Goal: Task Accomplishment & Management: Use online tool/utility

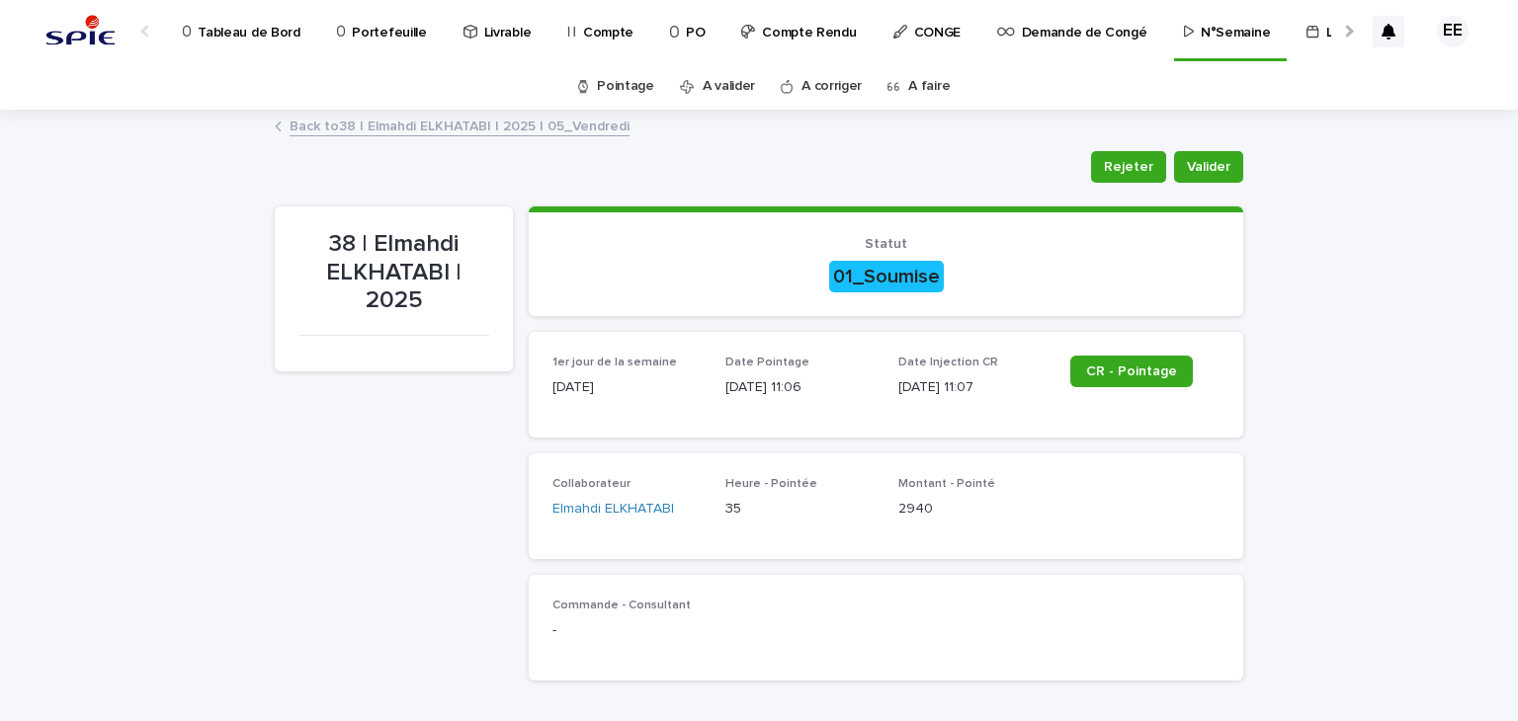
click at [1341, 31] on div at bounding box center [1347, 31] width 13 height 13
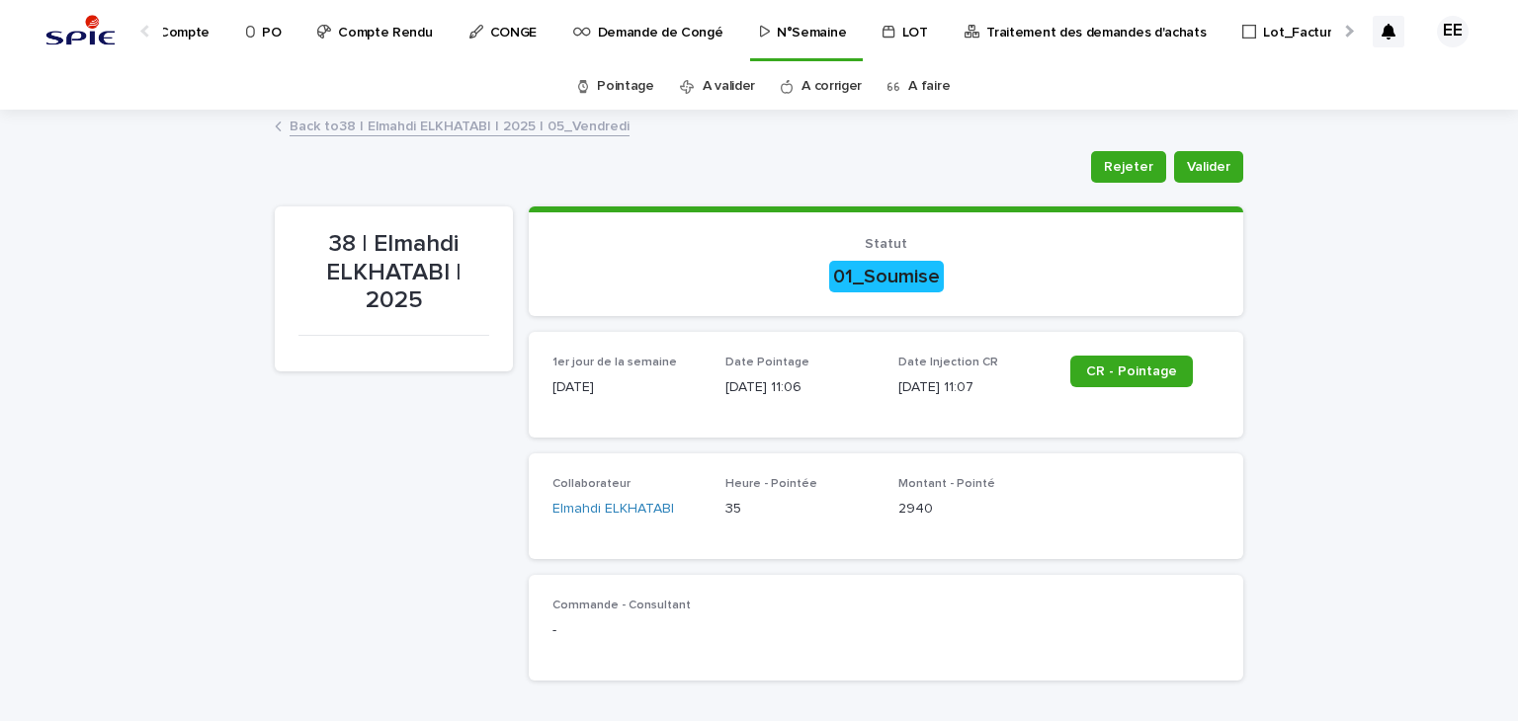
scroll to position [0, 430]
click at [1104, 38] on p "Traitement des demandes d'achats" at bounding box center [1089, 21] width 219 height 42
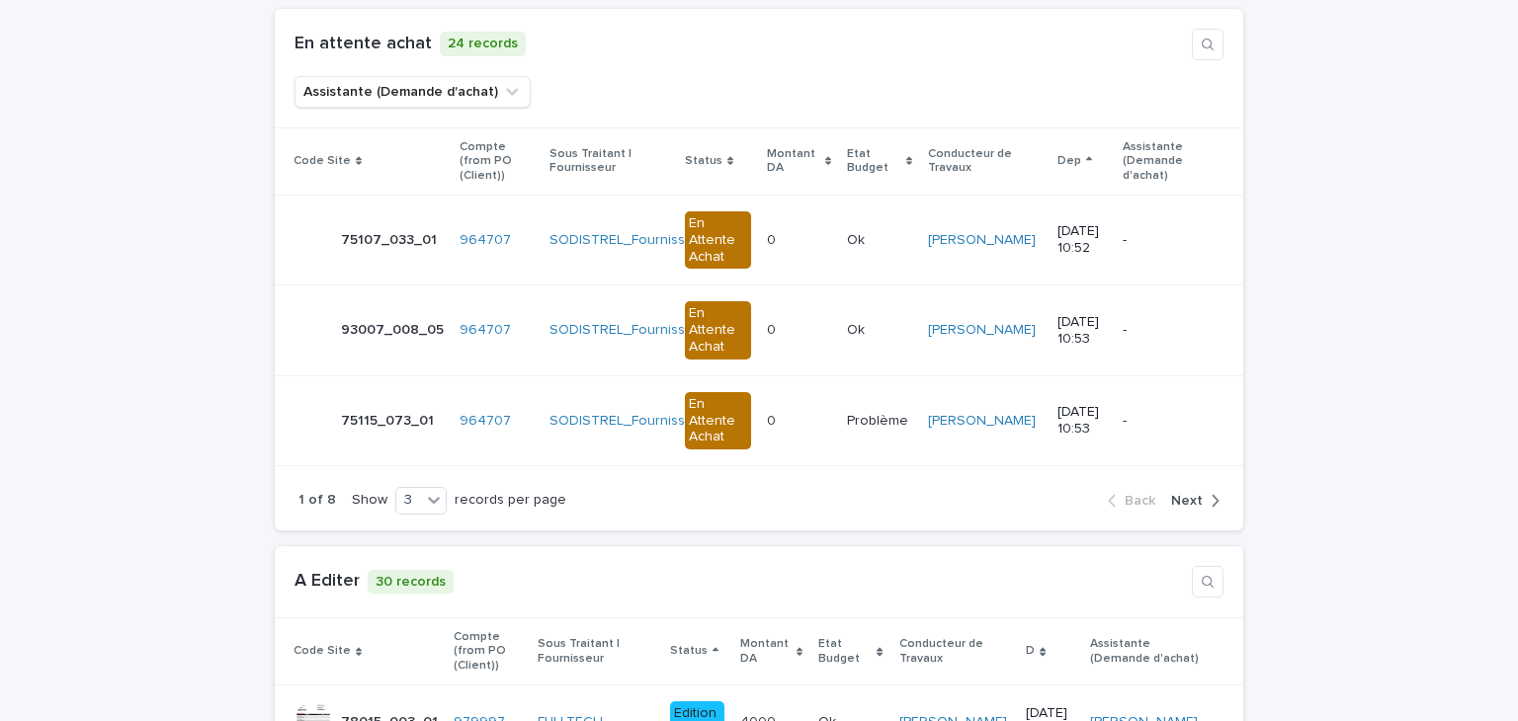
scroll to position [2668, 0]
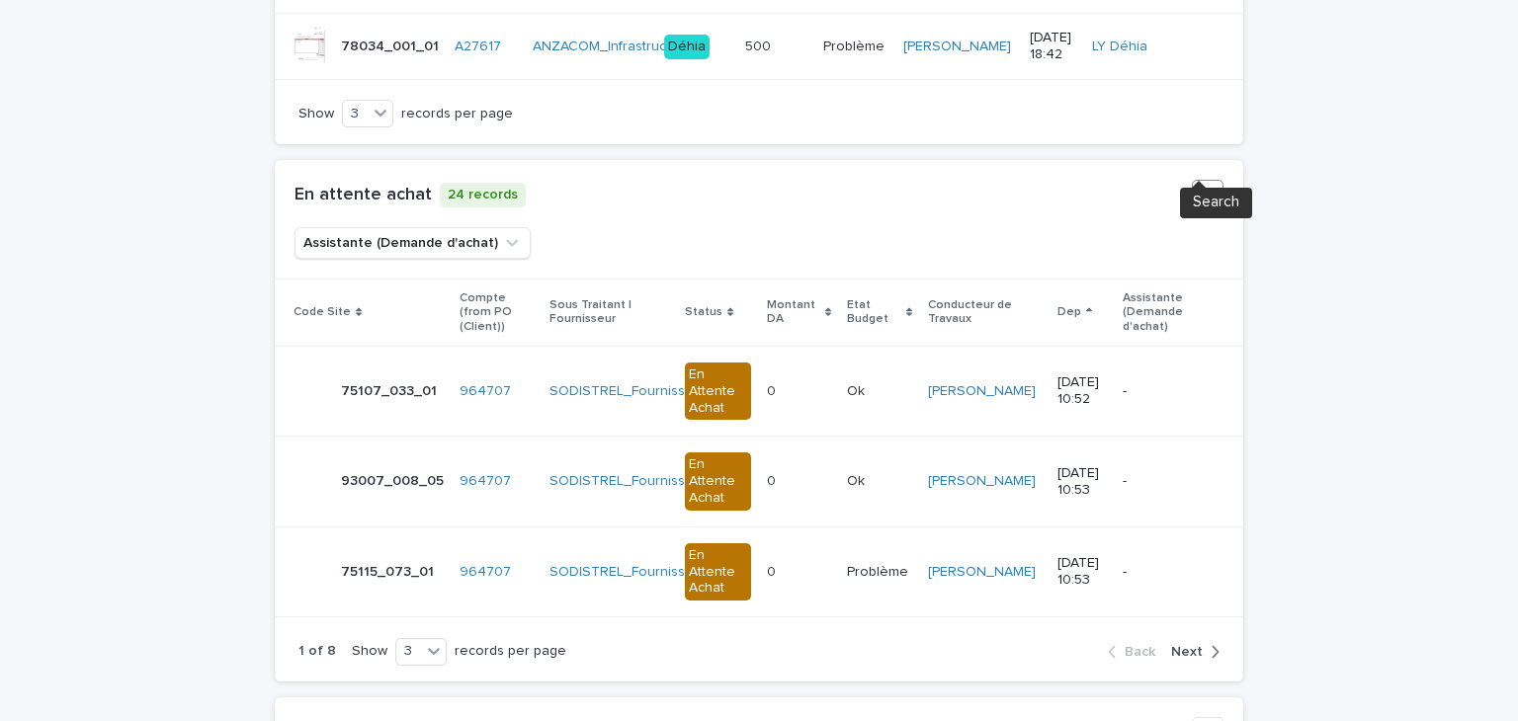
click at [1203, 188] on icon "button" at bounding box center [1208, 196] width 16 height 16
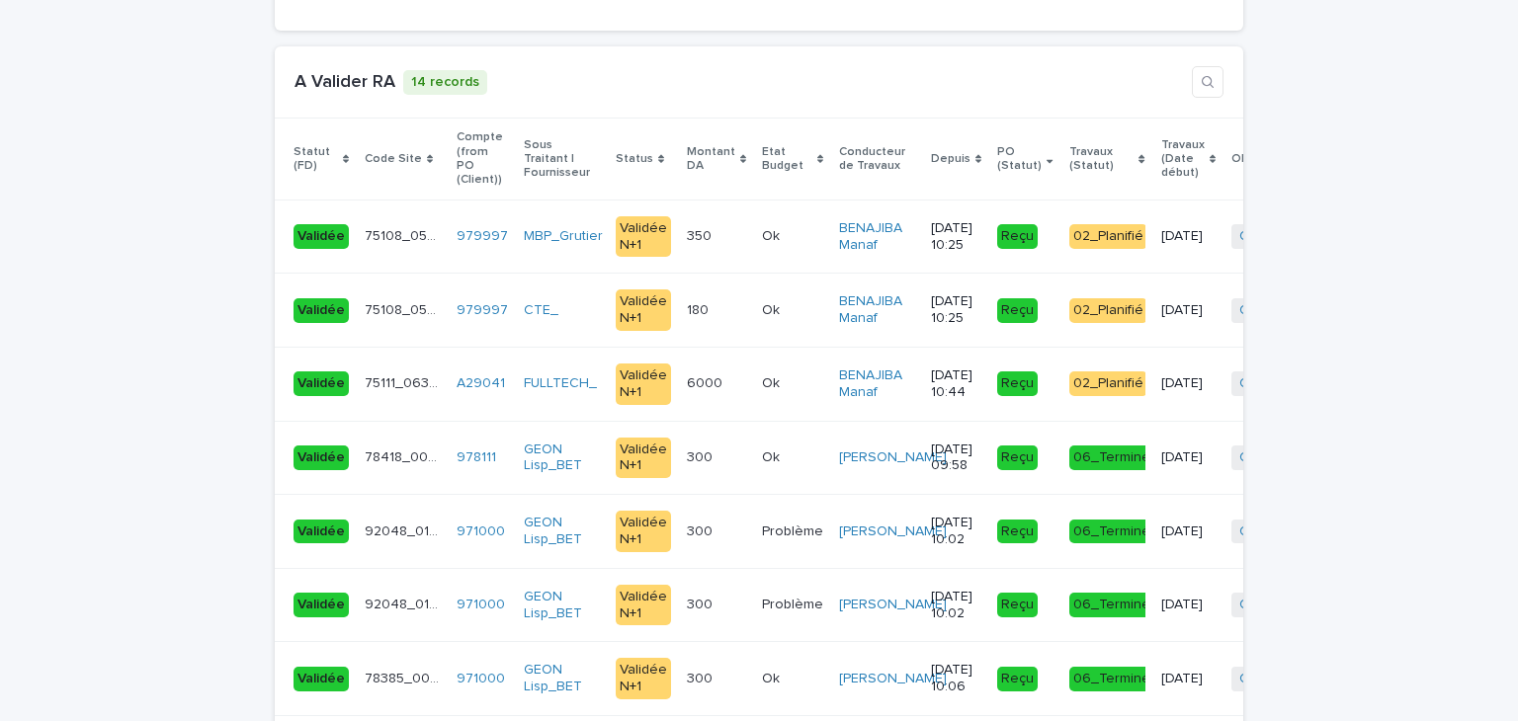
scroll to position [4052, 0]
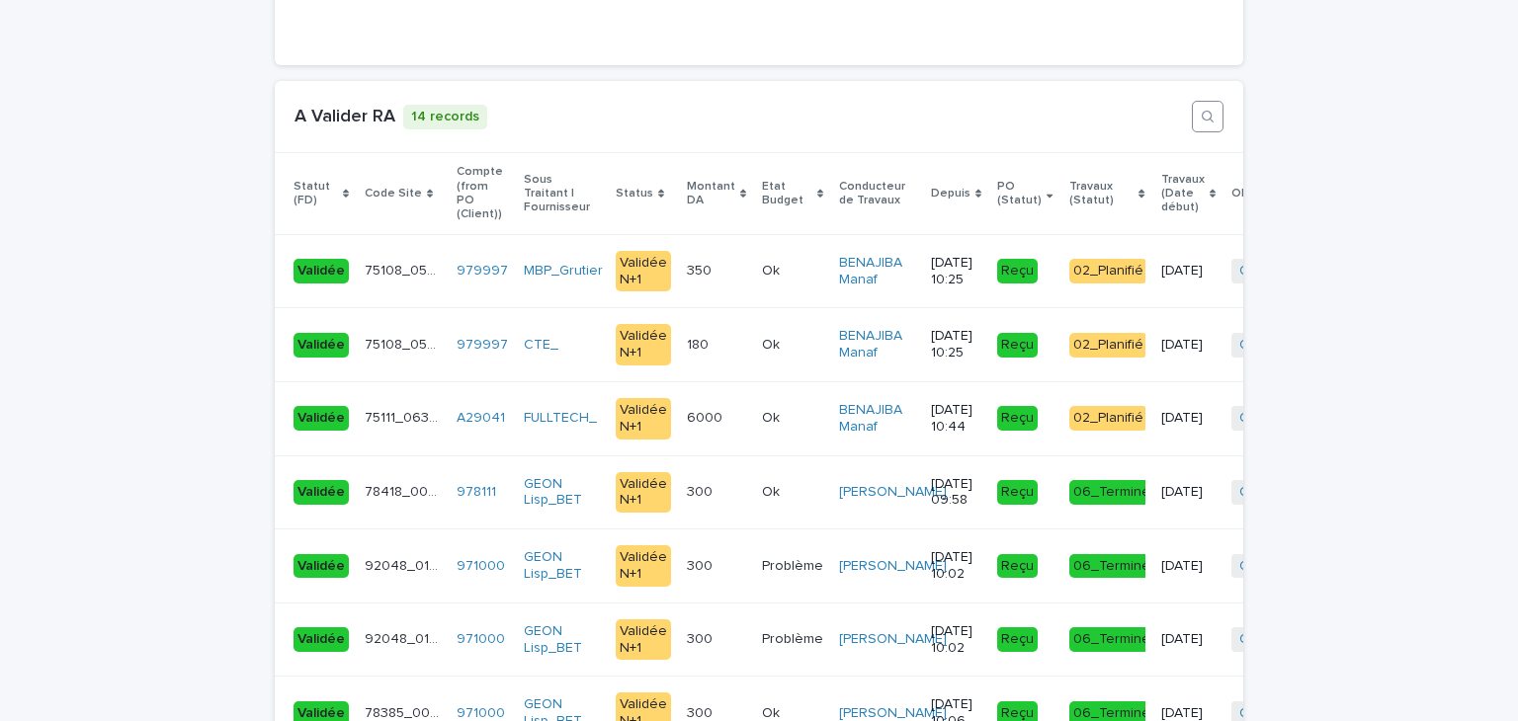
click at [1202, 109] on icon "button" at bounding box center [1208, 117] width 16 height 16
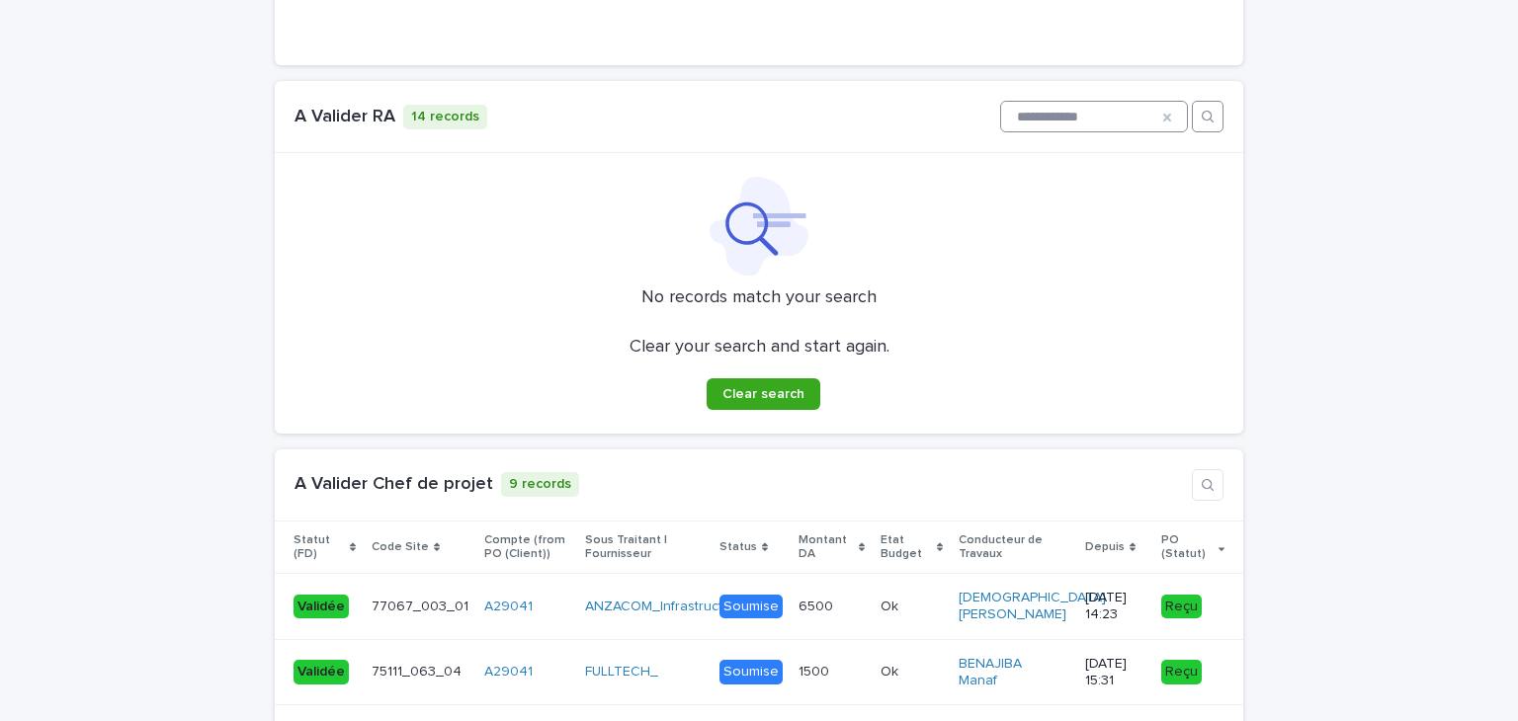
scroll to position [3780, 0]
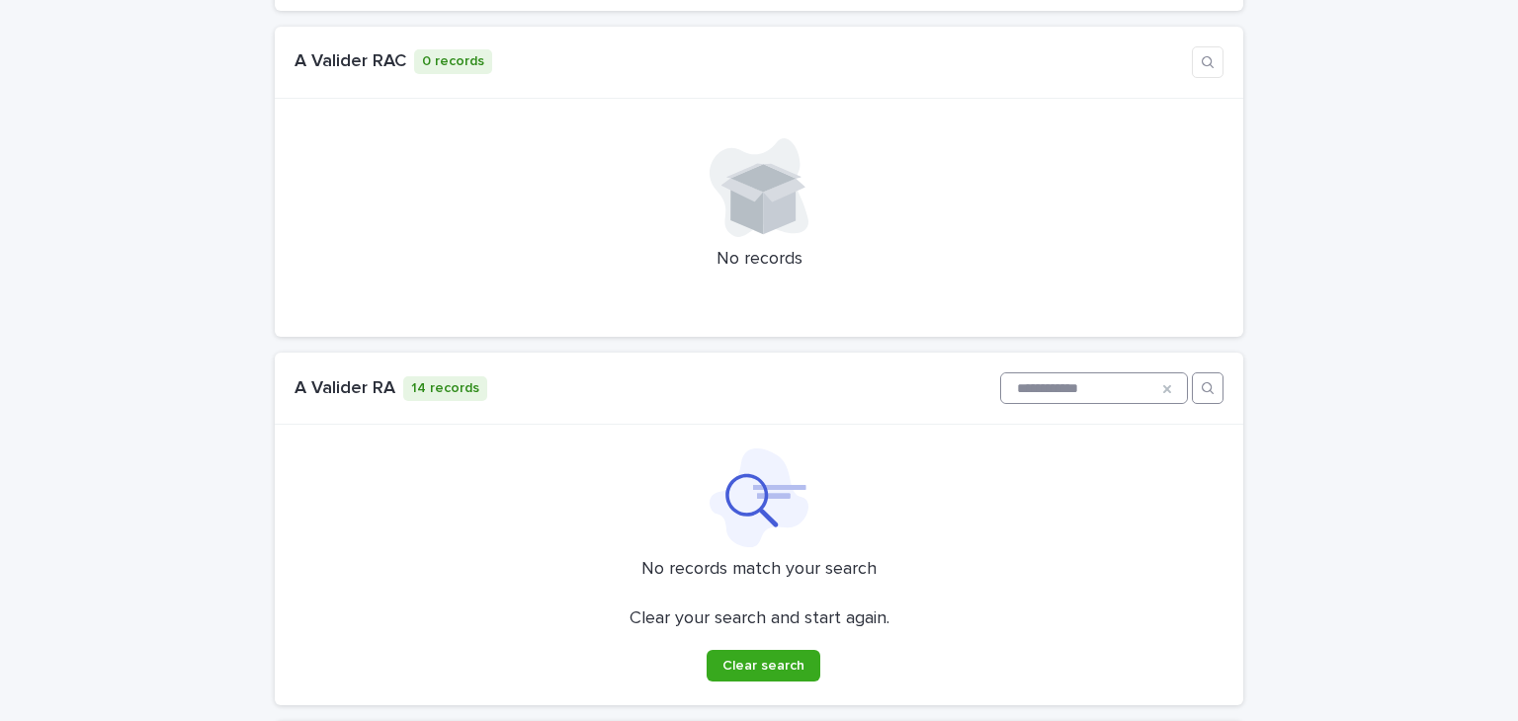
click at [1001, 374] on input "**********" at bounding box center [1094, 389] width 186 height 30
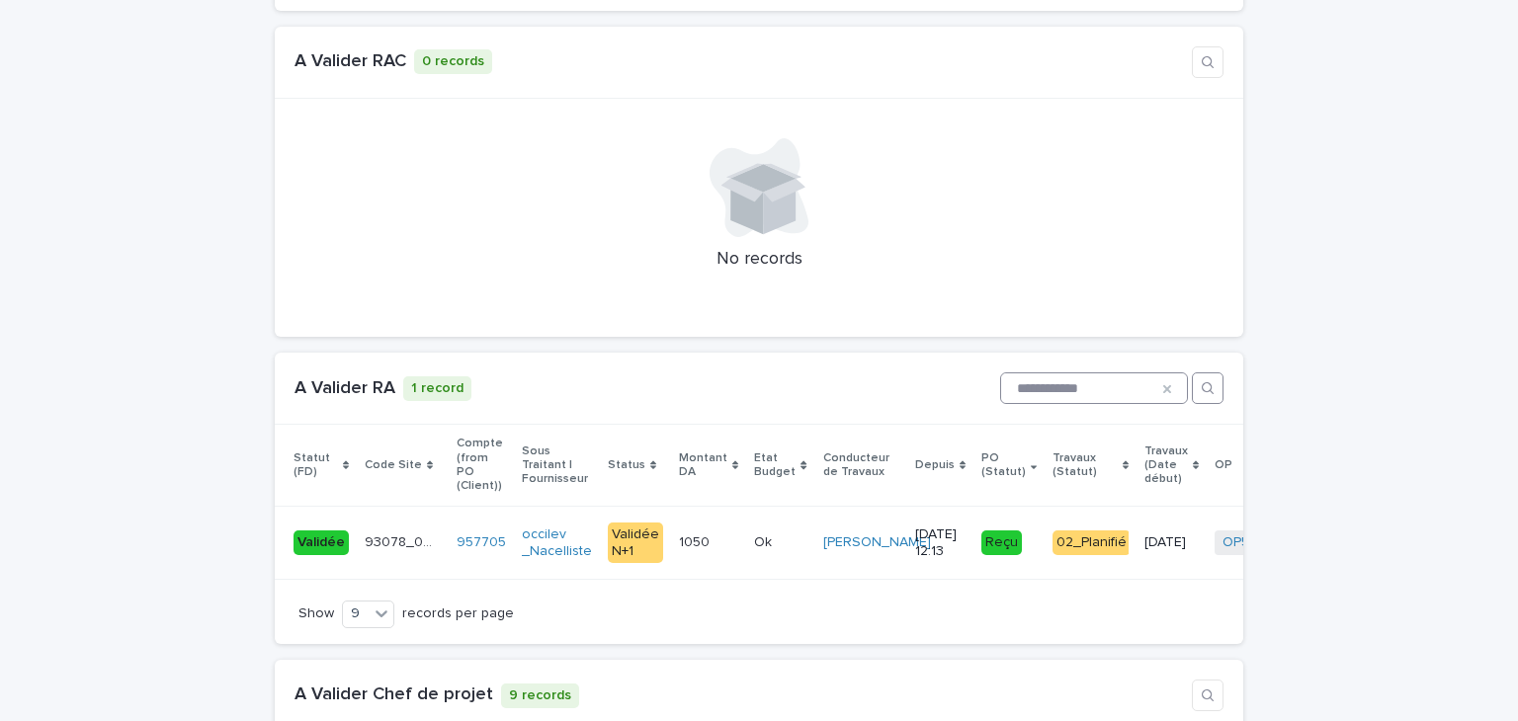
scroll to position [3750, 0]
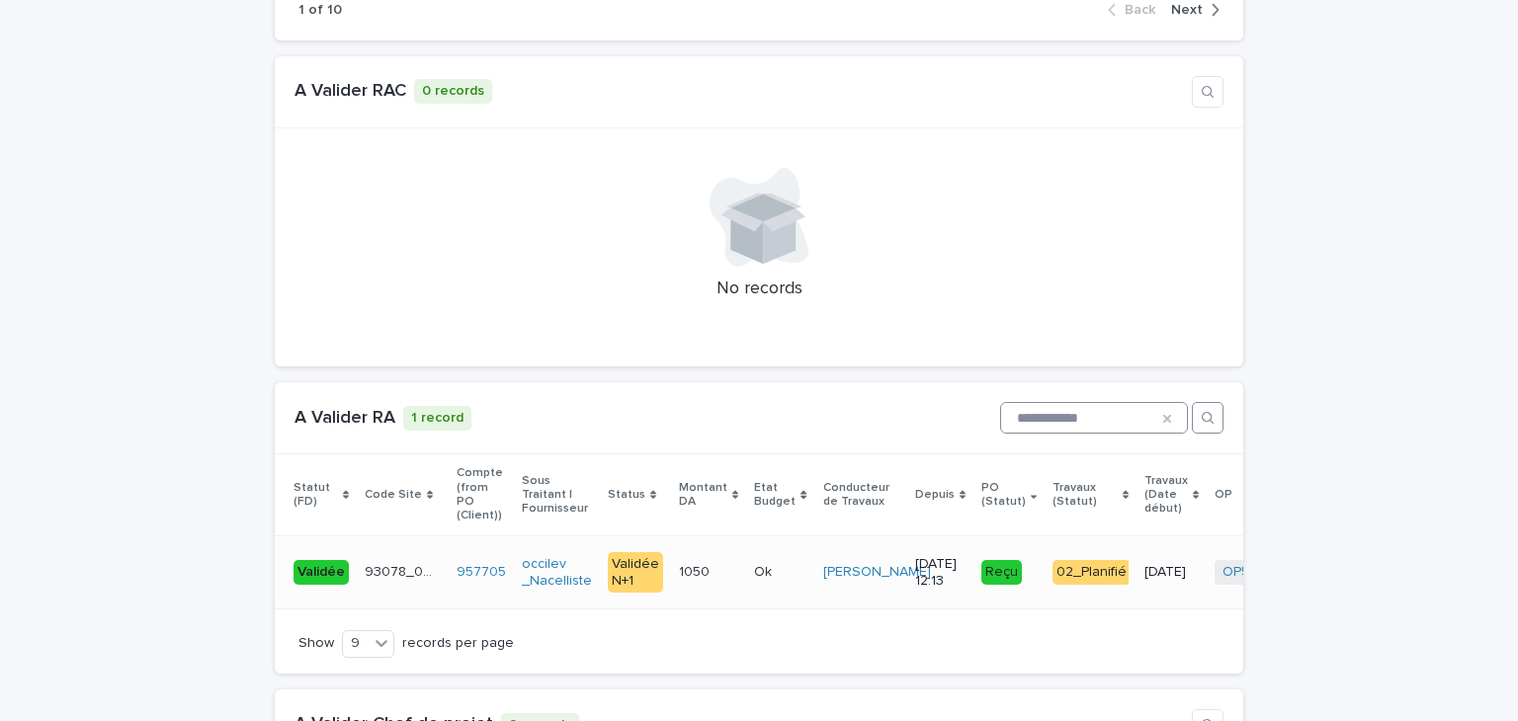
type input "**********"
click at [696, 541] on td "1050 1050" at bounding box center [708, 573] width 75 height 74
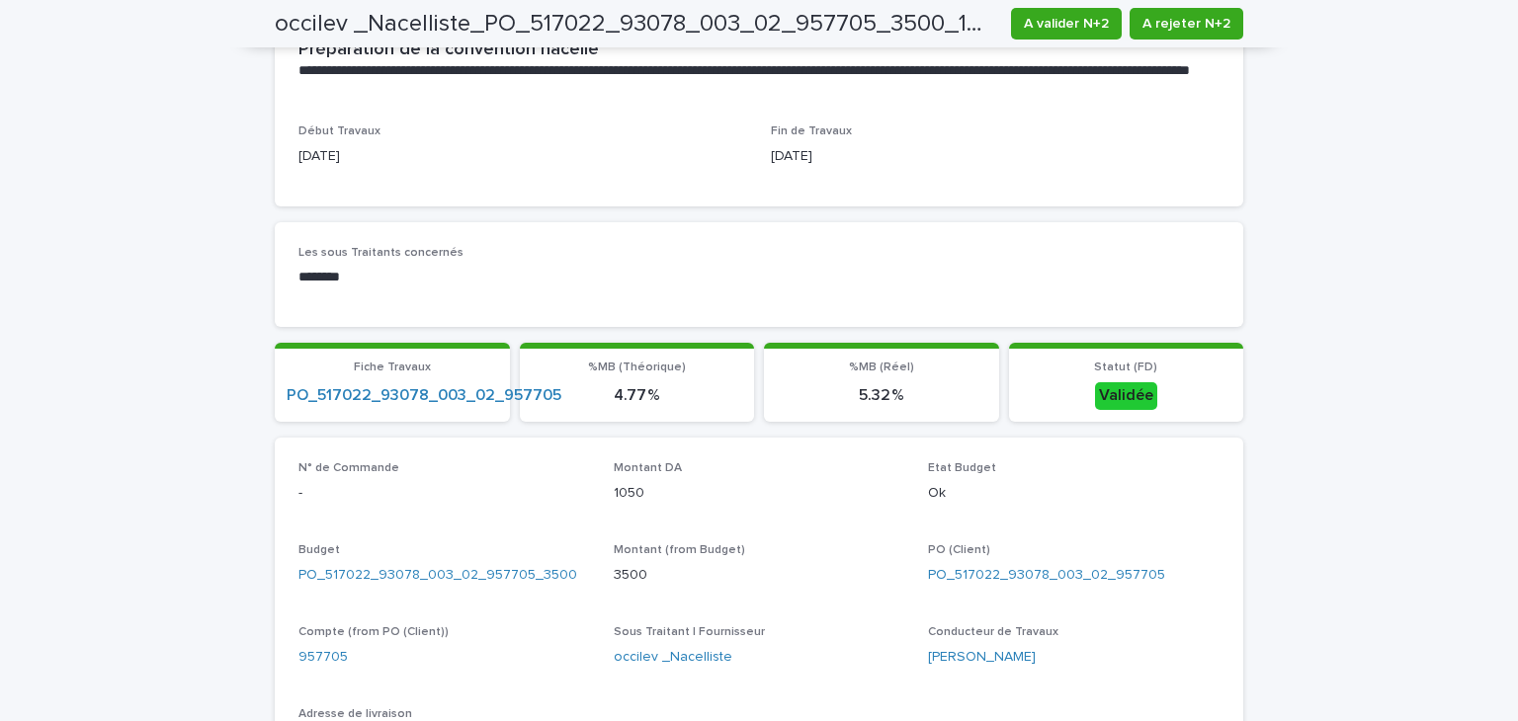
scroll to position [593, 0]
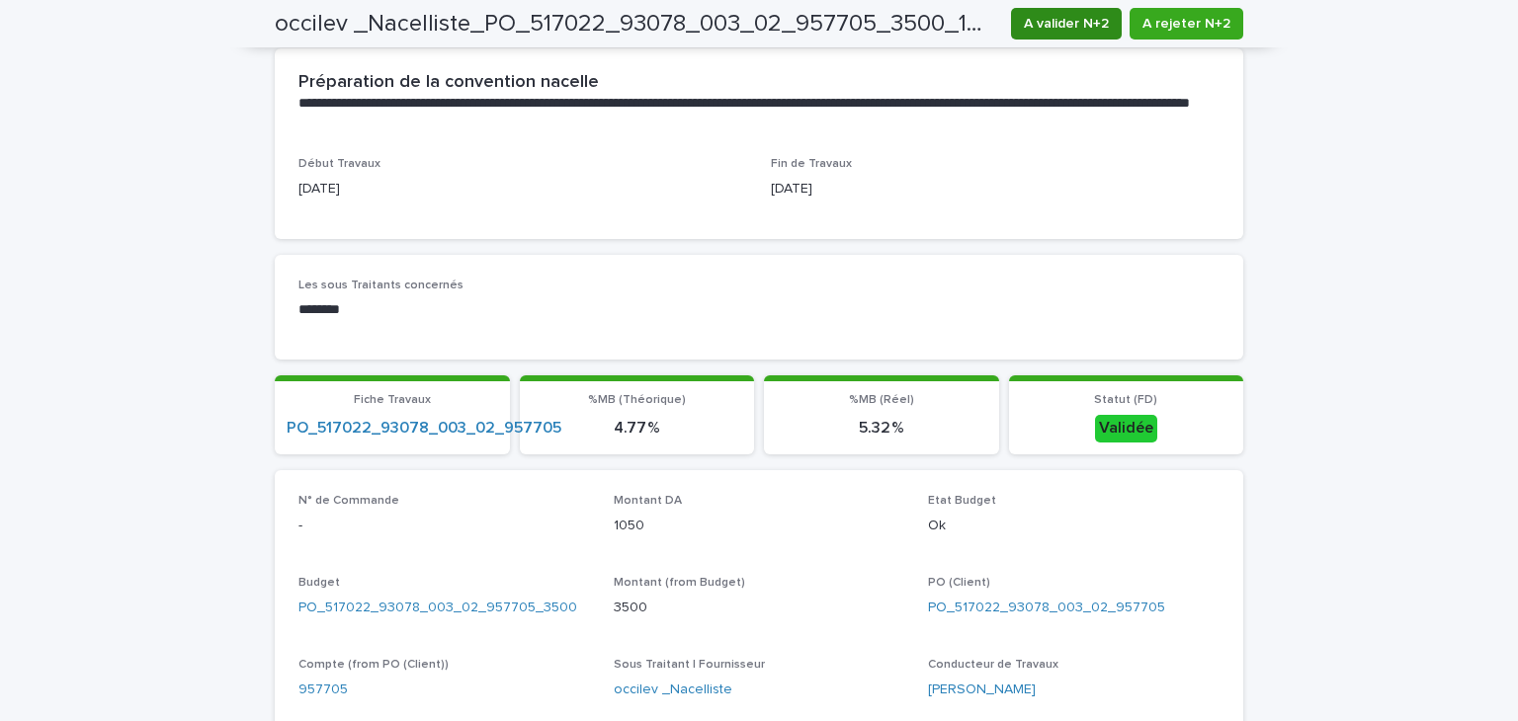
click at [1062, 25] on span "A valider N+2" at bounding box center [1066, 24] width 85 height 20
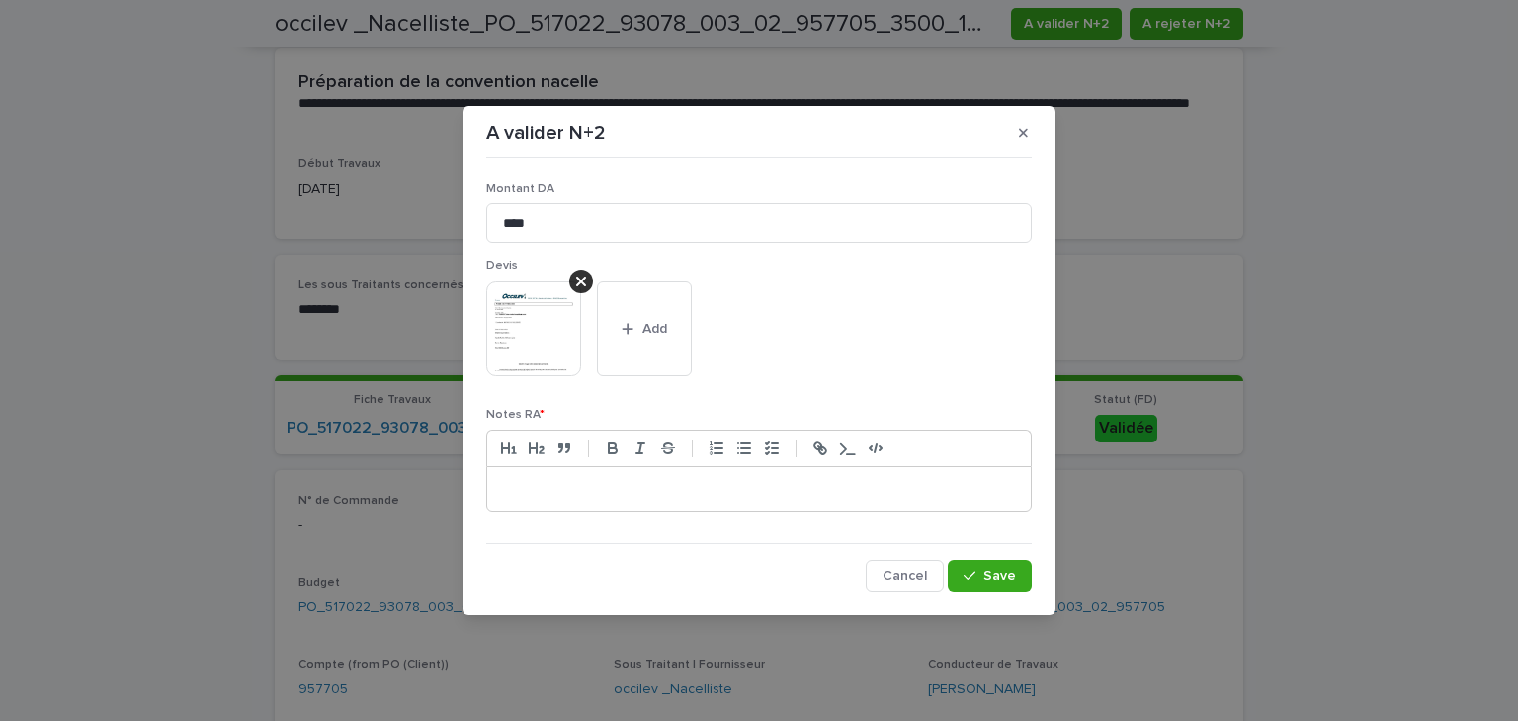
click at [851, 491] on p at bounding box center [759, 489] width 514 height 20
click at [998, 571] on span "Save" at bounding box center [999, 576] width 33 height 14
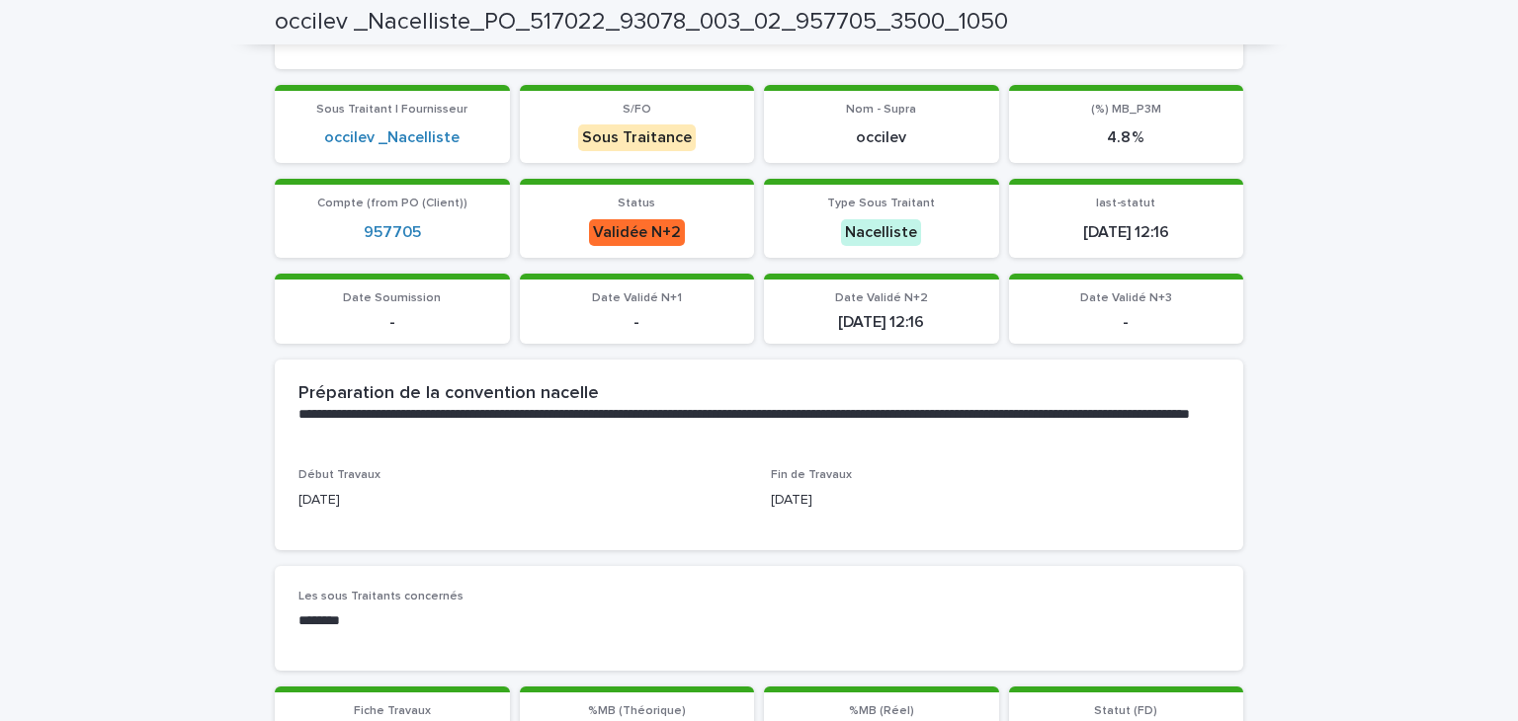
scroll to position [0, 0]
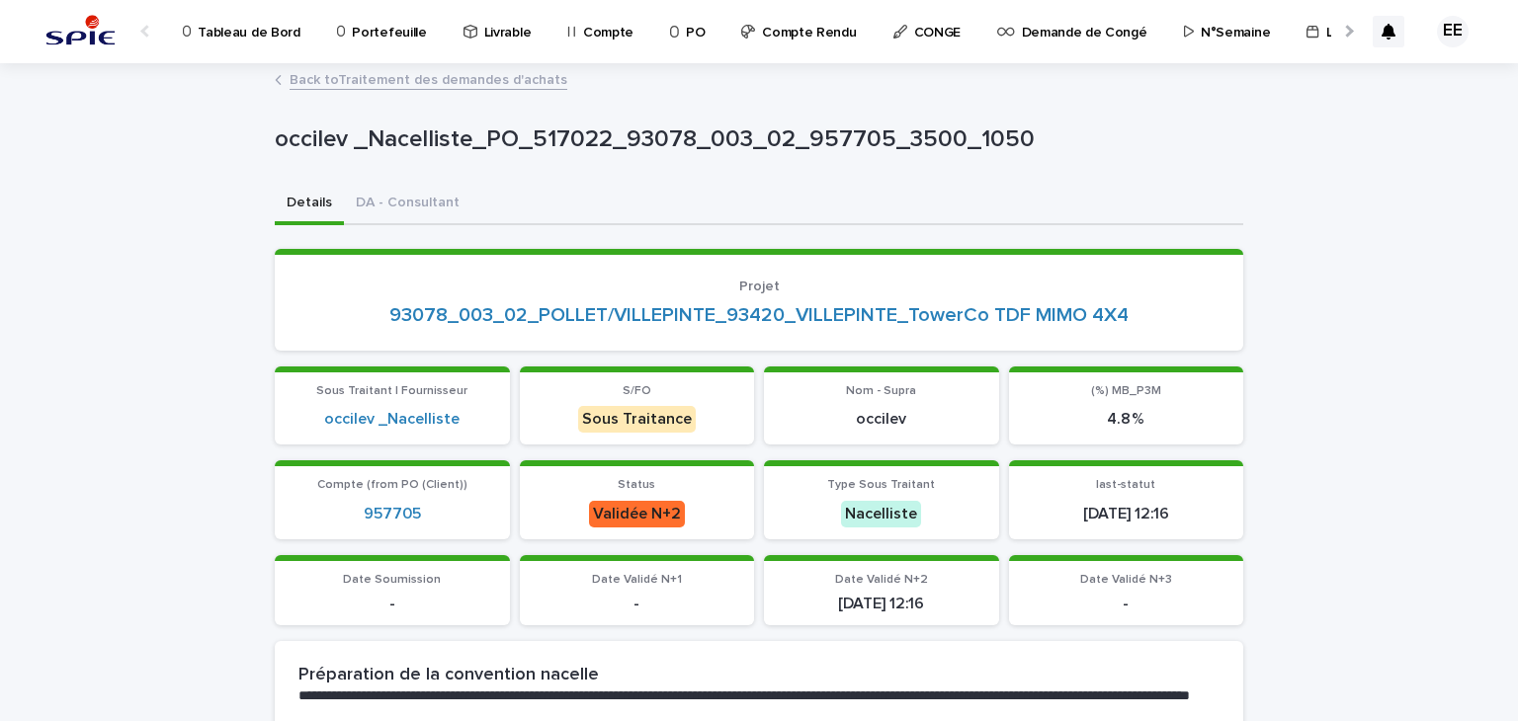
click at [1214, 37] on p "N°Semaine" at bounding box center [1235, 21] width 69 height 42
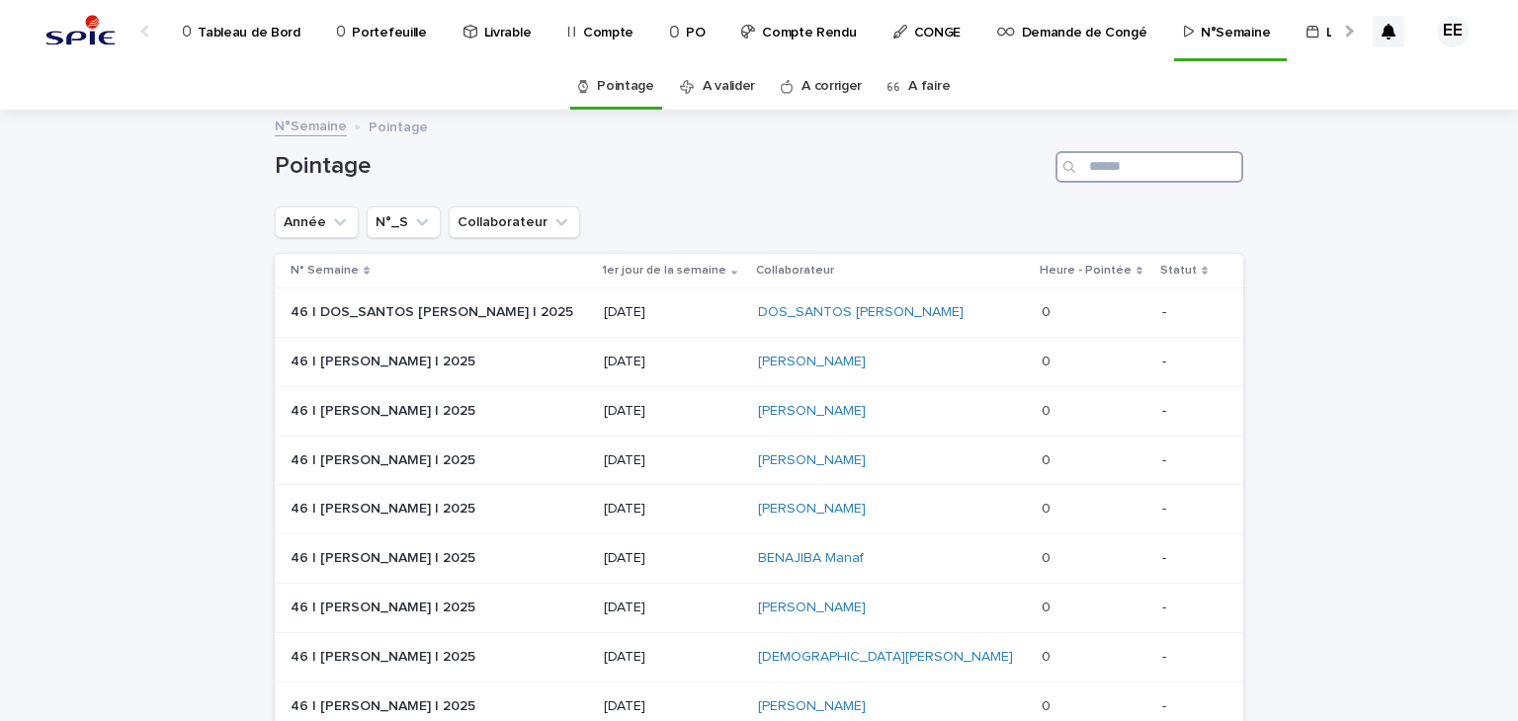
click at [1130, 171] on input "Search" at bounding box center [1149, 167] width 188 height 32
click at [723, 93] on link "A valider" at bounding box center [729, 86] width 52 height 46
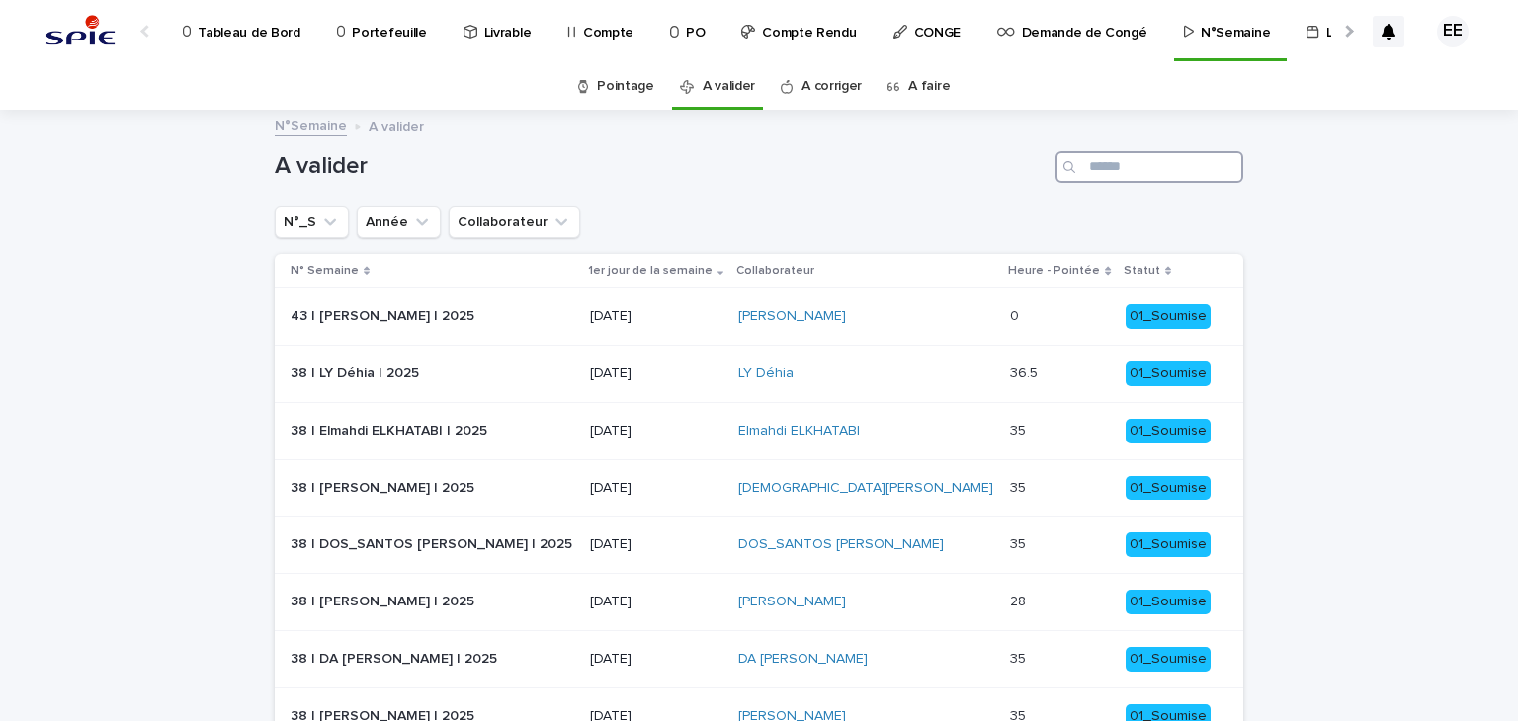
click at [1123, 172] on input "Search" at bounding box center [1149, 167] width 188 height 32
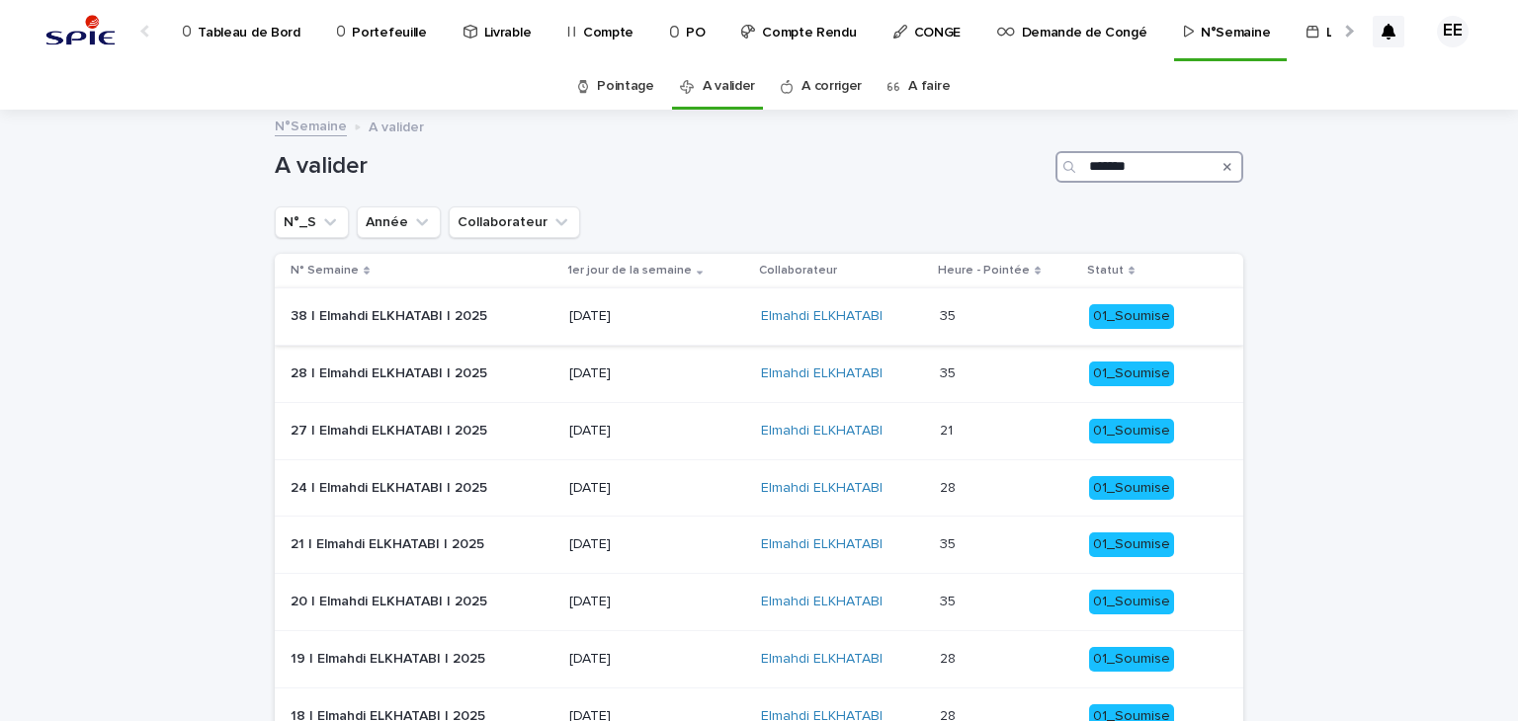
type input "*******"
click at [984, 324] on div "35 35" at bounding box center [1006, 316] width 133 height 33
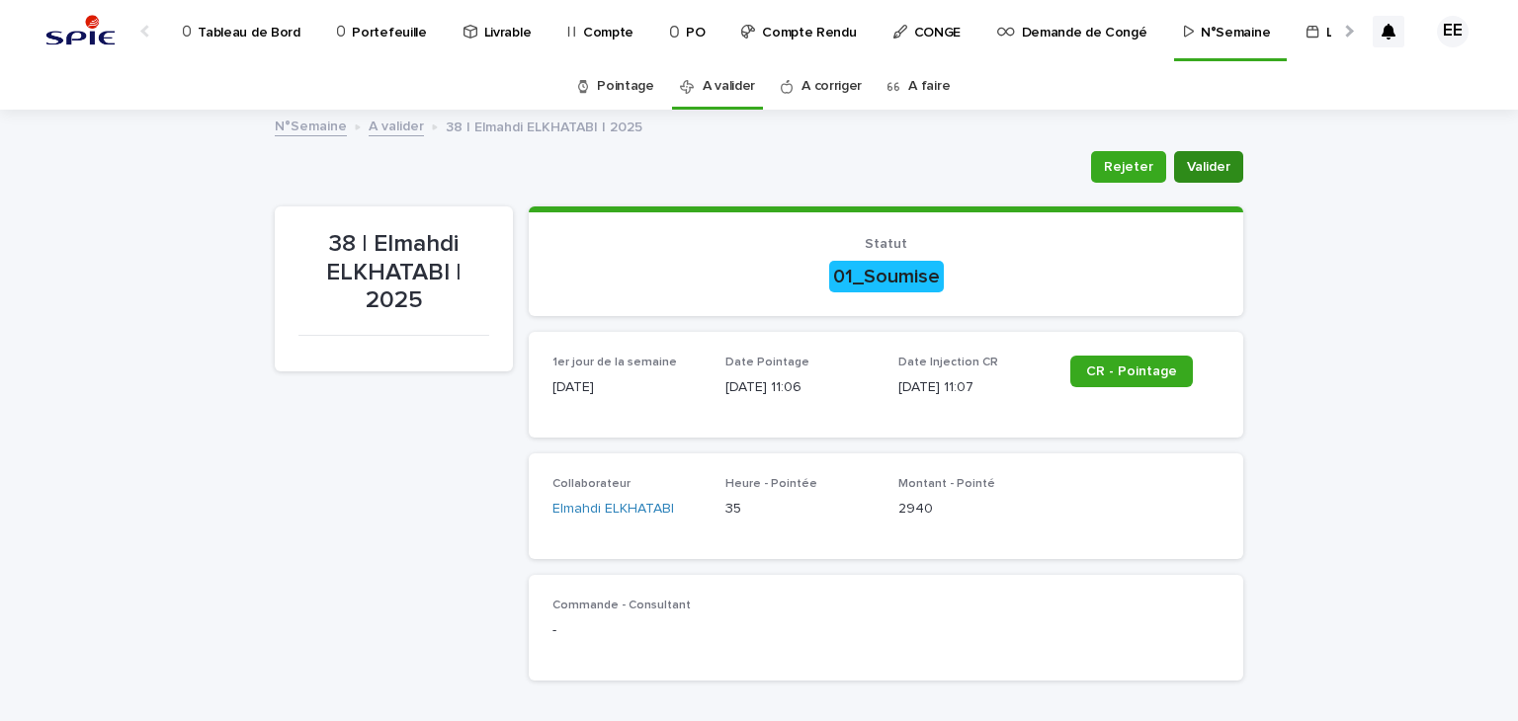
click at [1209, 159] on span "Valider" at bounding box center [1208, 167] width 43 height 20
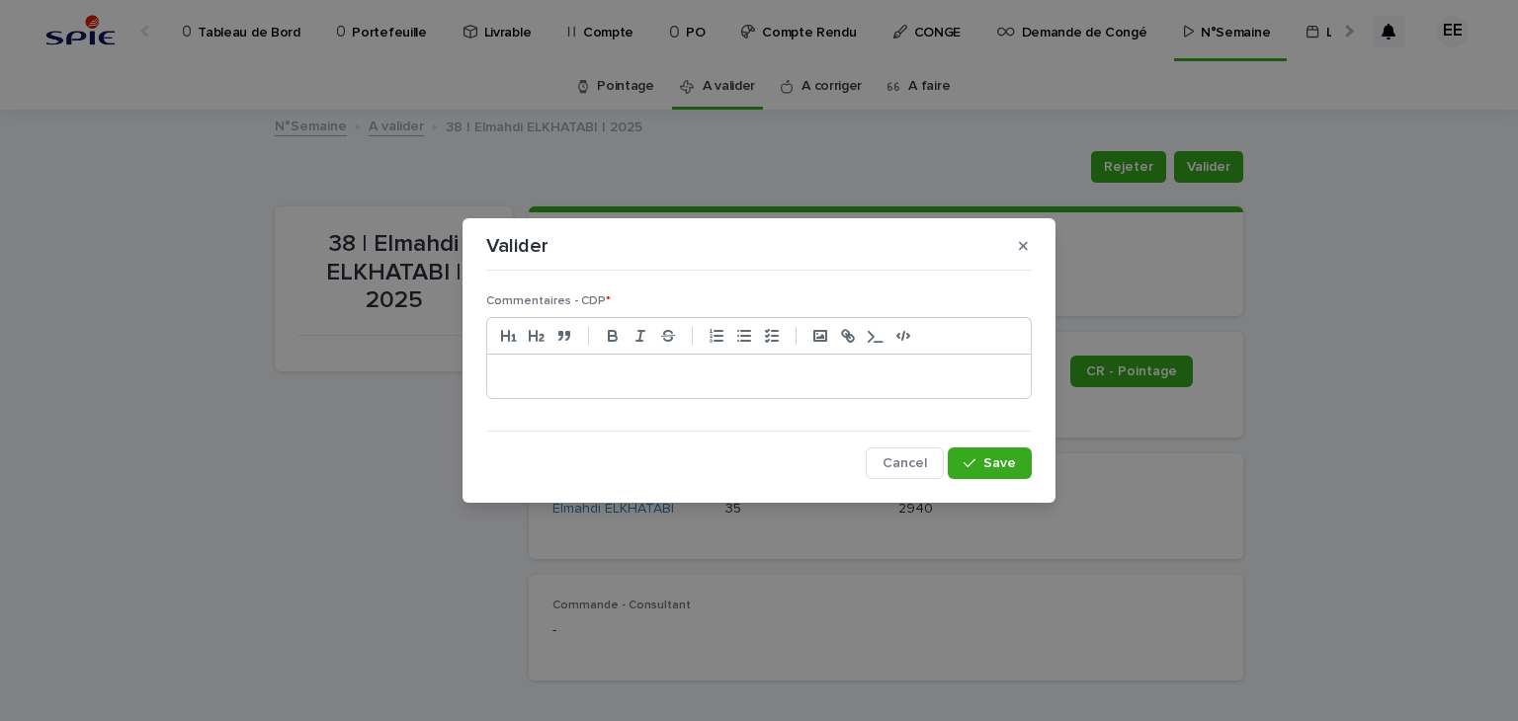
click at [888, 377] on p at bounding box center [759, 377] width 514 height 20
click at [1001, 458] on span "Save" at bounding box center [999, 464] width 33 height 14
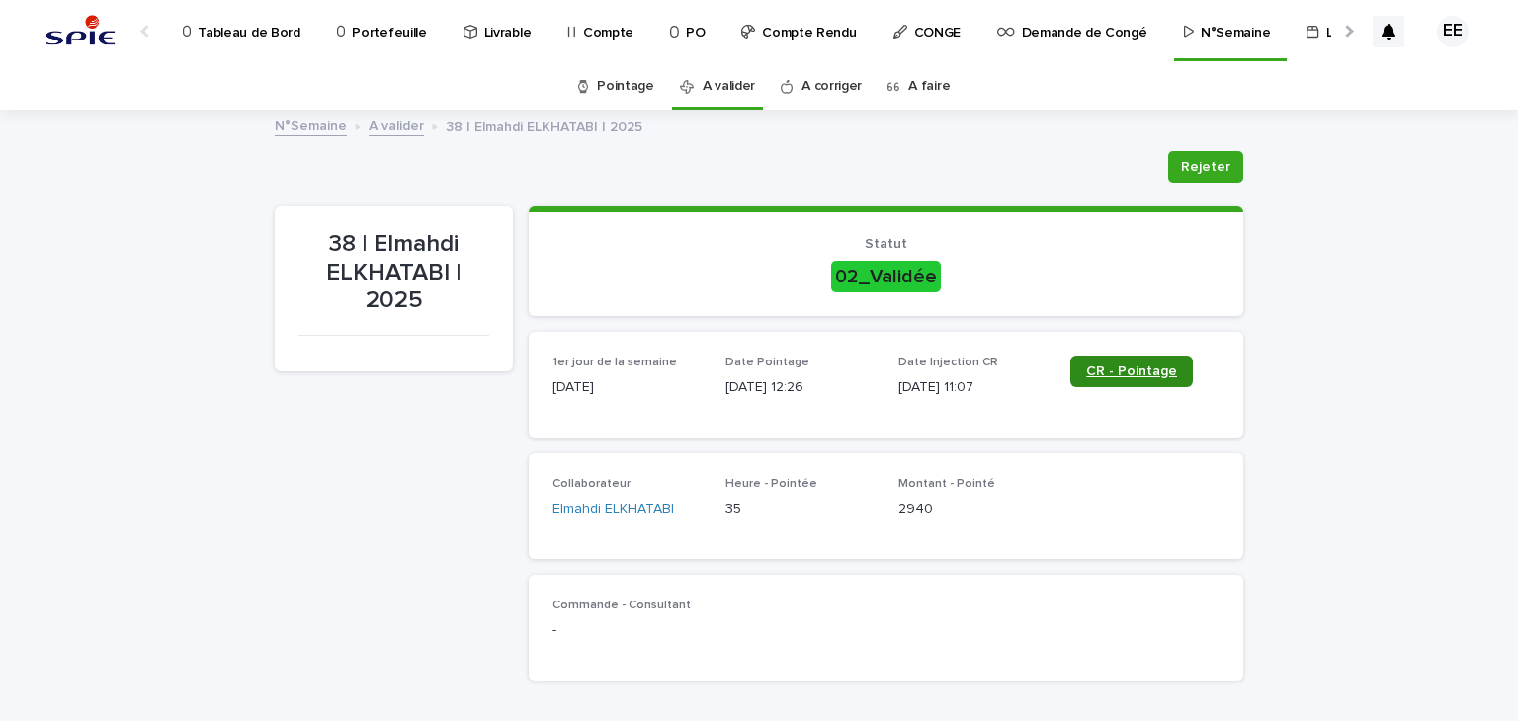
click at [1115, 371] on span "CR - Pointage" at bounding box center [1131, 372] width 91 height 14
